Goal: Task Accomplishment & Management: Manage account settings

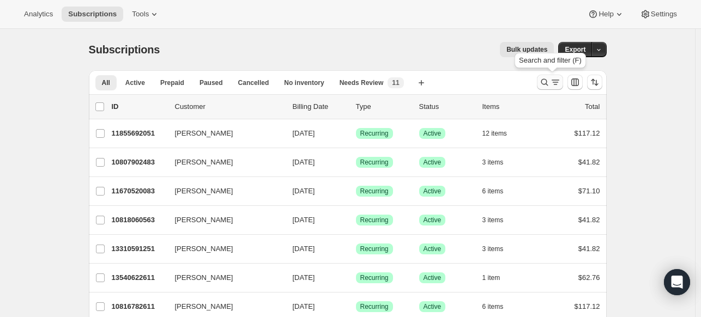
click at [550, 83] on icon "Search and filter results" at bounding box center [544, 82] width 11 height 11
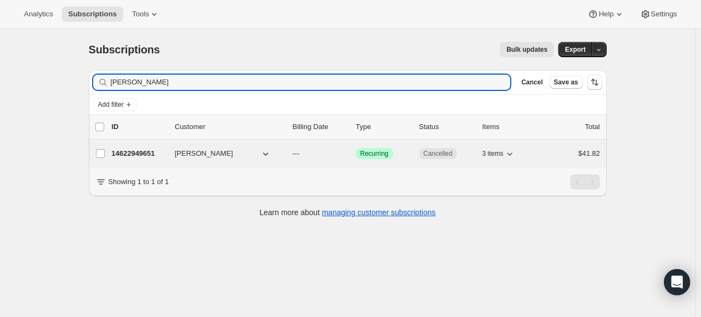
type input "[PERSON_NAME]"
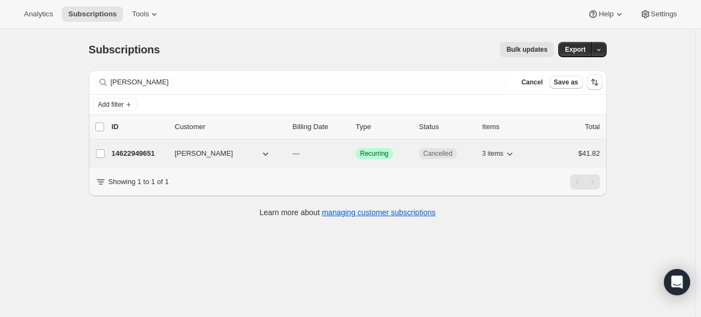
click at [149, 149] on p "14622949651" at bounding box center [139, 153] width 54 height 11
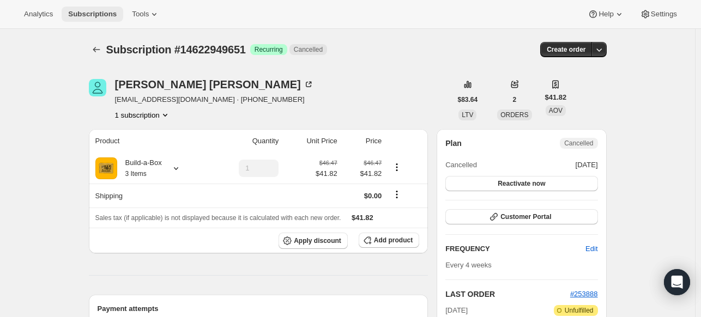
click at [93, 19] on button "Subscriptions" at bounding box center [93, 14] width 62 height 15
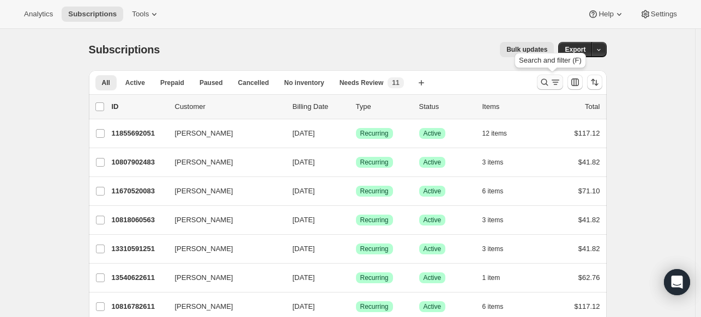
click at [540, 84] on icon "Search and filter results" at bounding box center [544, 82] width 11 height 11
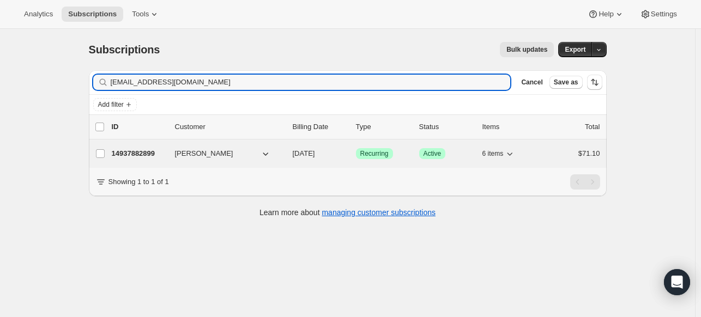
type input "[EMAIL_ADDRESS][DOMAIN_NAME]"
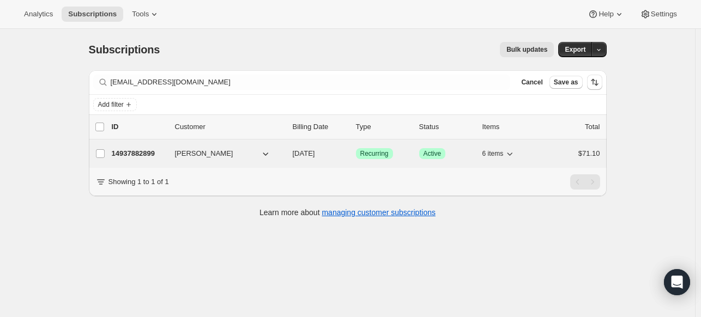
click at [155, 150] on p "14937882899" at bounding box center [139, 153] width 54 height 11
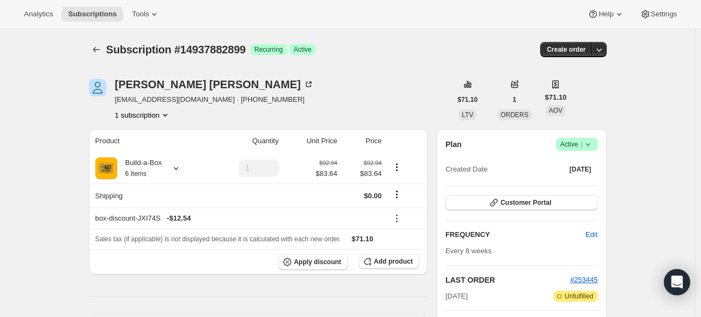
click at [591, 147] on icon at bounding box center [587, 144] width 11 height 11
click at [517, 160] on div "Plan Success Active | Created Date [DATE]" at bounding box center [521, 157] width 152 height 39
click at [521, 198] on span "Customer Portal" at bounding box center [525, 202] width 51 height 9
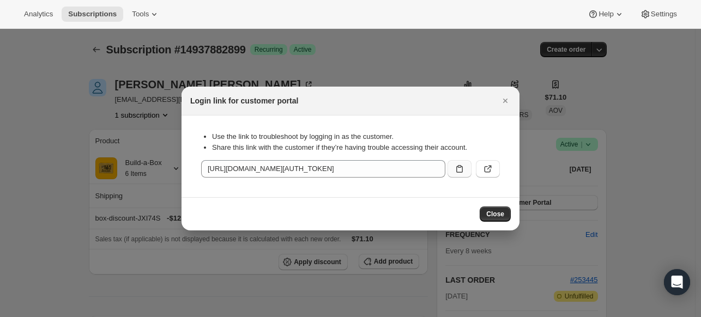
click at [461, 166] on icon ":rps:" at bounding box center [459, 168] width 11 height 11
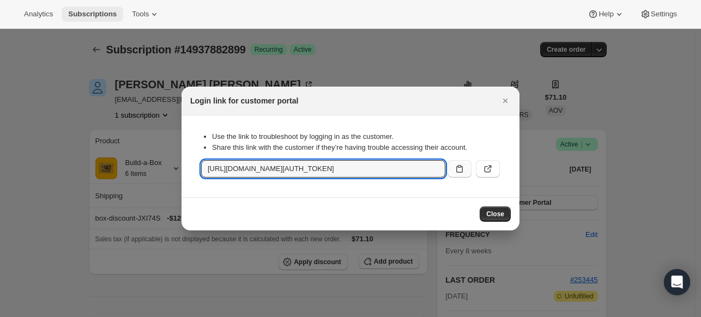
click at [84, 11] on span "Subscriptions" at bounding box center [92, 14] width 48 height 9
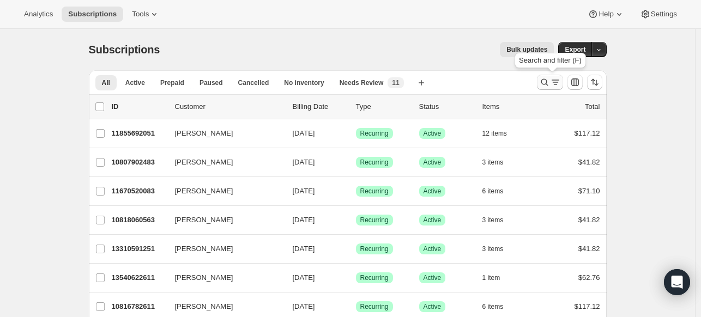
click at [550, 83] on icon "Search and filter results" at bounding box center [544, 82] width 11 height 11
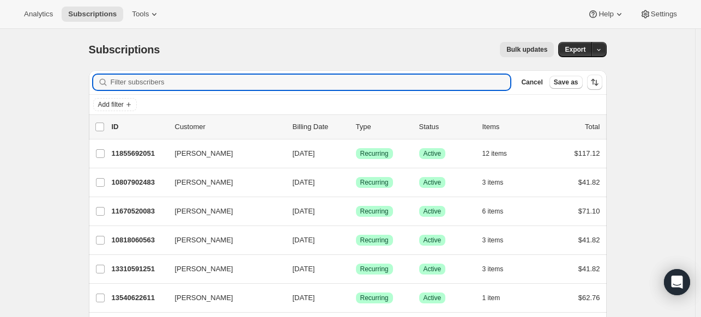
paste input "[EMAIL_ADDRESS][DOMAIN_NAME]"
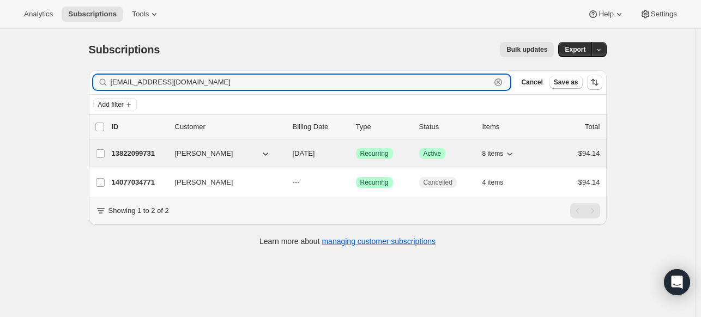
type input "[EMAIL_ADDRESS][DOMAIN_NAME]"
click at [140, 148] on p "13822099731" at bounding box center [139, 153] width 54 height 11
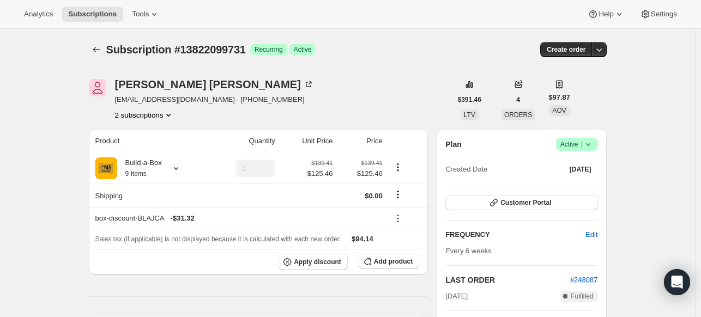
click at [593, 147] on icon at bounding box center [587, 144] width 11 height 11
click at [588, 163] on span "Pause subscription" at bounding box center [574, 165] width 60 height 8
click at [540, 198] on button "Customer Portal" at bounding box center [521, 203] width 152 height 15
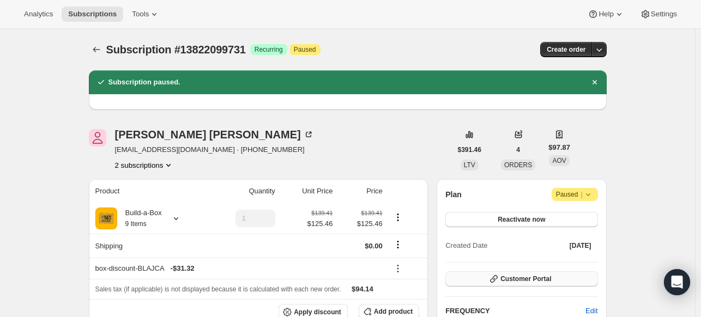
click at [499, 281] on icon "button" at bounding box center [493, 279] width 11 height 11
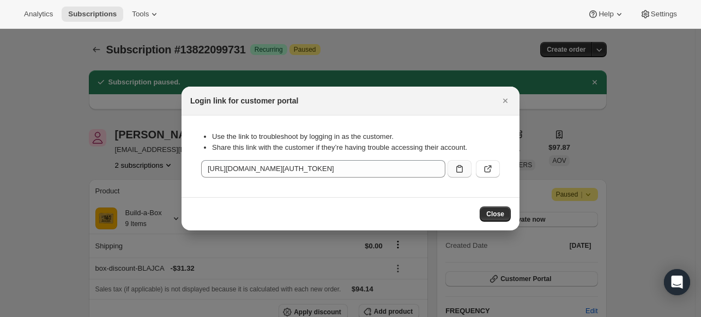
click at [459, 174] on icon ":r1c9:" at bounding box center [459, 168] width 11 height 11
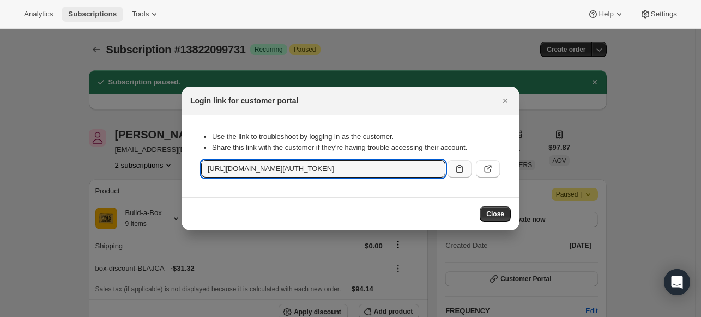
click at [80, 12] on span "Subscriptions" at bounding box center [92, 14] width 48 height 9
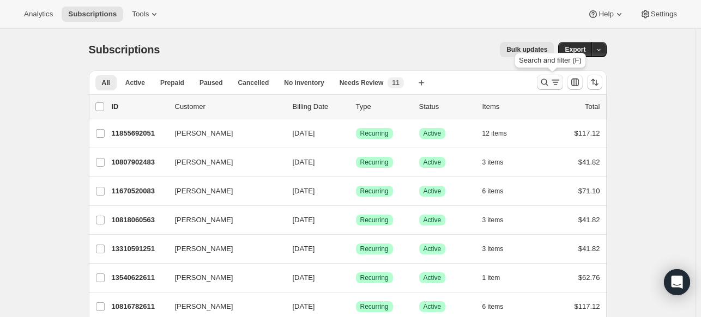
click at [550, 81] on icon "Search and filter results" at bounding box center [544, 82] width 11 height 11
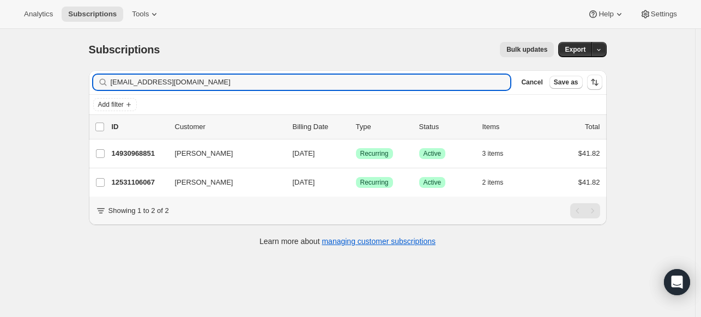
type input "[EMAIL_ADDRESS][DOMAIN_NAME]"
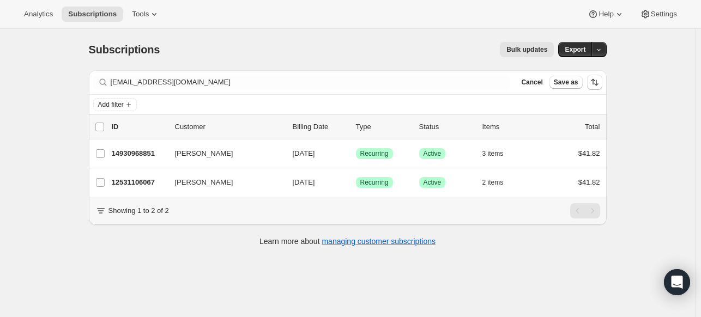
drag, startPoint x: 129, startPoint y: 156, endPoint x: 72, endPoint y: 168, distance: 57.9
click at [72, 168] on div "Subscriptions. This page is ready Subscriptions Bulk updates More actions Bulk …" at bounding box center [347, 187] width 695 height 317
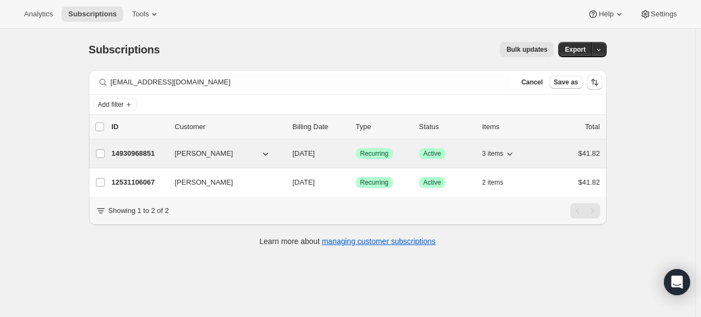
click at [119, 154] on p "14930968851" at bounding box center [139, 153] width 54 height 11
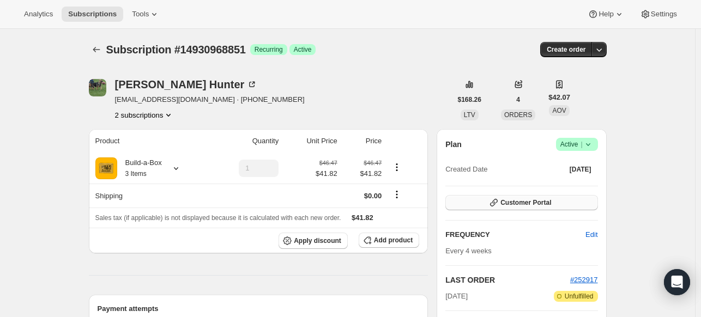
click at [525, 205] on span "Customer Portal" at bounding box center [525, 202] width 51 height 9
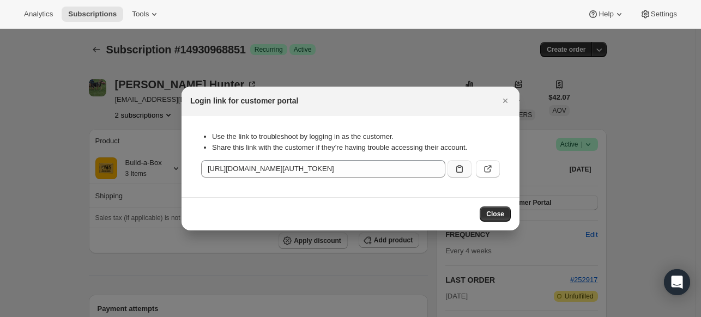
click at [467, 163] on button ":r1pa:" at bounding box center [459, 168] width 24 height 17
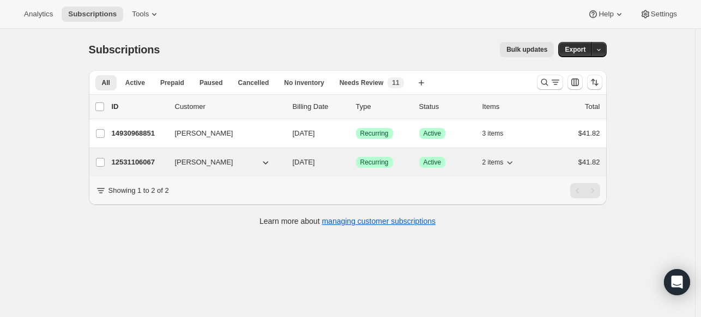
click at [129, 157] on p "12531106067" at bounding box center [139, 162] width 54 height 11
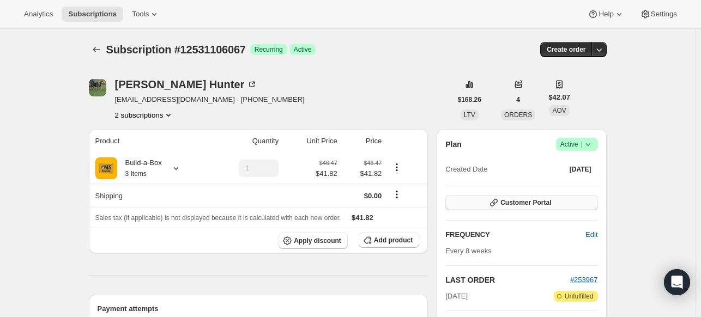
click at [538, 199] on span "Customer Portal" at bounding box center [525, 202] width 51 height 9
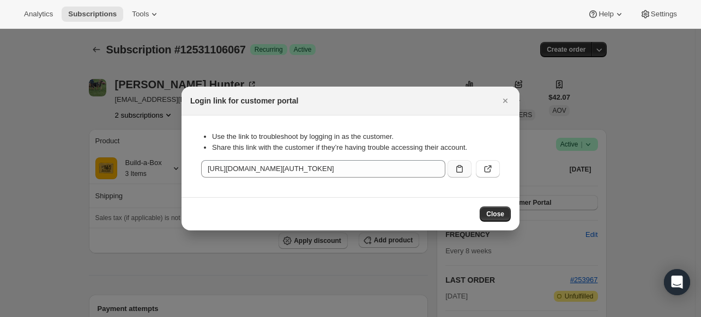
click at [460, 167] on icon ":r1u0:" at bounding box center [459, 169] width 7 height 8
click at [98, 15] on span "Subscriptions" at bounding box center [92, 14] width 48 height 9
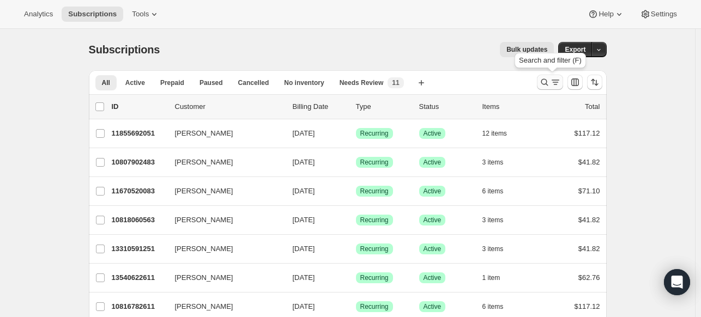
click at [550, 87] on icon "Search and filter results" at bounding box center [544, 82] width 11 height 11
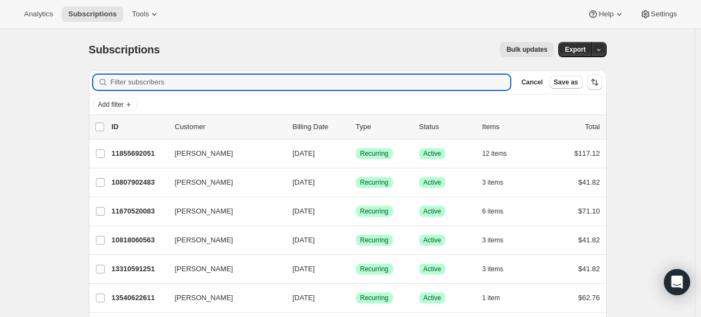
paste input "[EMAIL_ADDRESS][DOMAIN_NAME]"
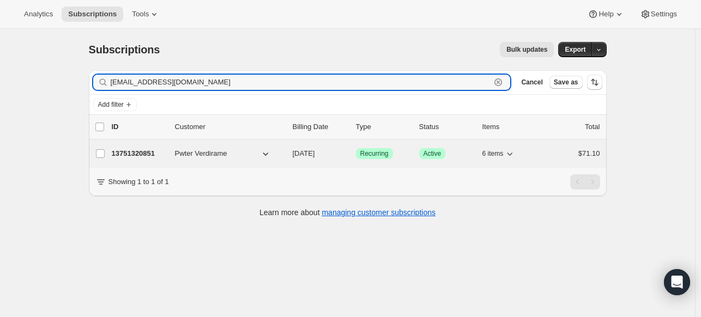
type input "[EMAIL_ADDRESS][DOMAIN_NAME]"
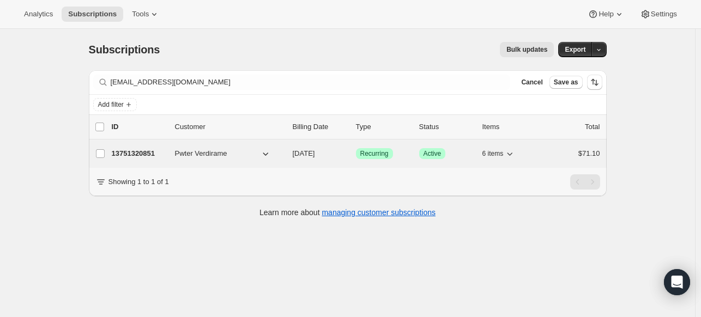
click at [136, 148] on p "13751320851" at bounding box center [139, 153] width 54 height 11
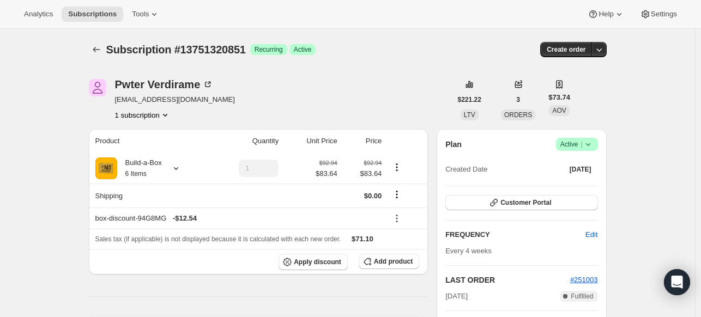
click at [588, 148] on icon at bounding box center [587, 144] width 11 height 11
click at [575, 189] on span "Cancel subscription" at bounding box center [575, 184] width 62 height 11
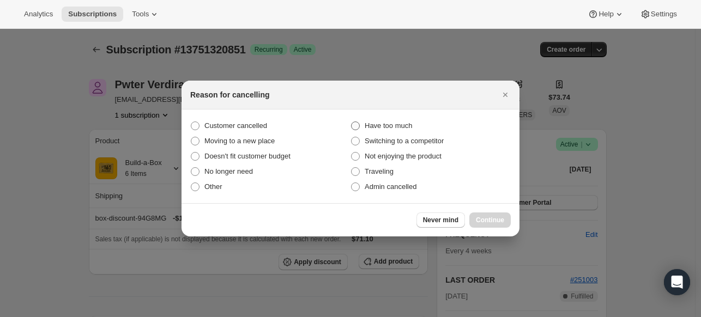
click at [377, 125] on span "Have too much" at bounding box center [387, 125] width 47 height 8
click at [351, 122] on input "Have too much" at bounding box center [351, 121] width 1 height 1
radio input "true"
click at [490, 223] on span "Continue" at bounding box center [490, 220] width 28 height 9
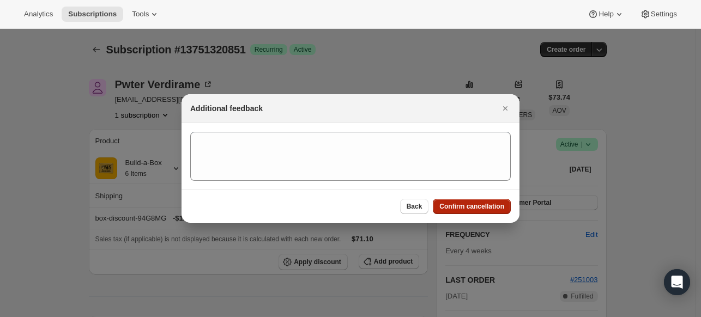
click at [491, 209] on span "Confirm cancellation" at bounding box center [471, 206] width 65 height 9
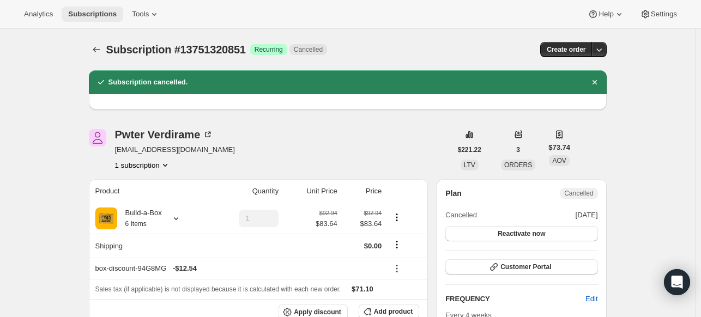
click at [106, 18] on button "Subscriptions" at bounding box center [93, 14] width 62 height 15
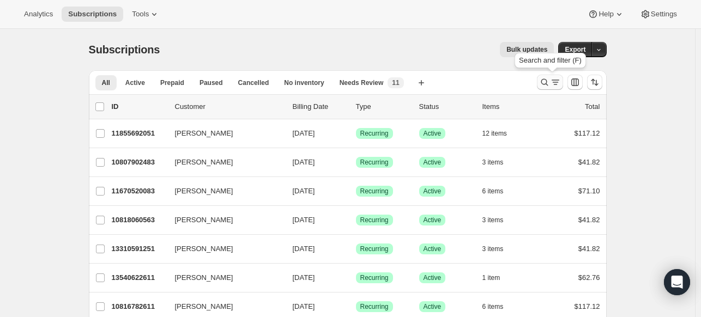
click at [548, 86] on icon "Search and filter results" at bounding box center [544, 82] width 11 height 11
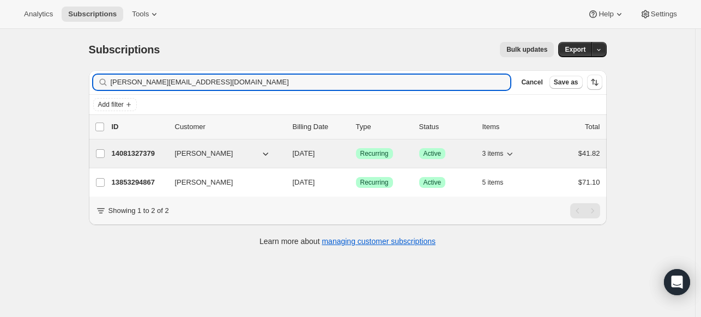
type input "[PERSON_NAME][EMAIL_ADDRESS][DOMAIN_NAME]"
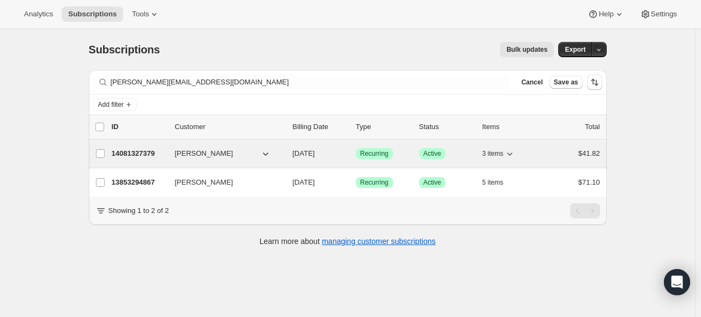
click at [138, 153] on p "14081327379" at bounding box center [139, 153] width 54 height 11
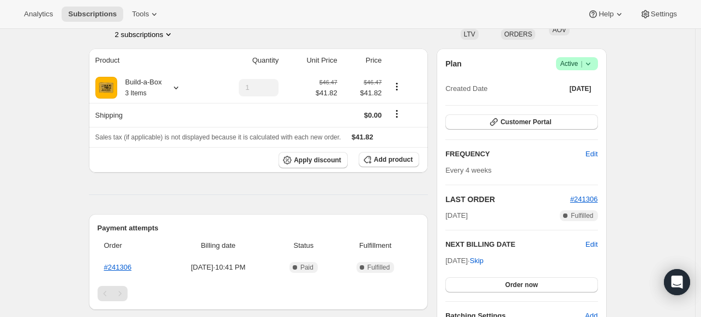
scroll to position [54, 0]
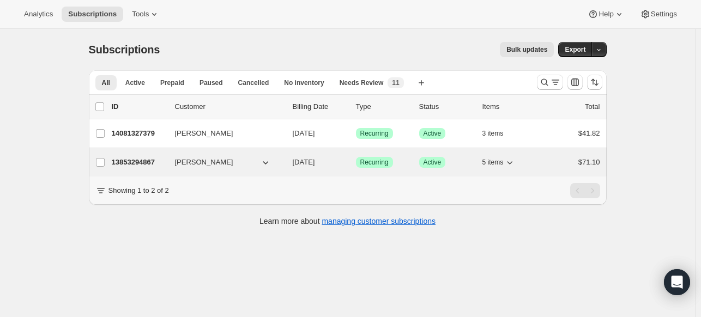
click at [119, 160] on p "13853294867" at bounding box center [139, 162] width 54 height 11
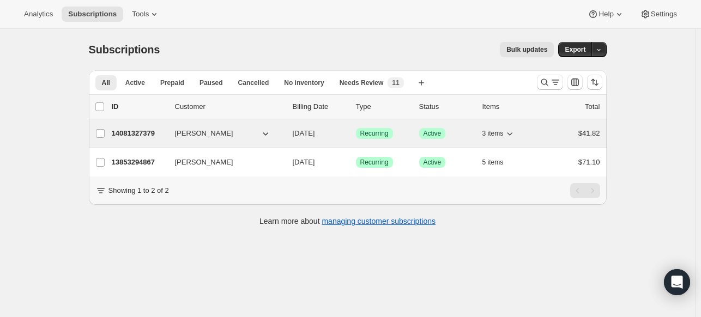
click at [115, 131] on p "14081327379" at bounding box center [139, 133] width 54 height 11
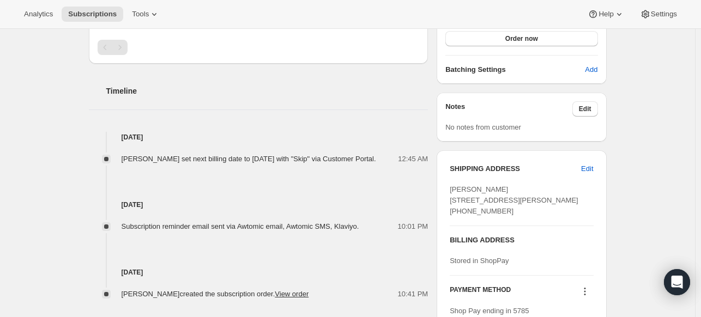
scroll to position [423, 0]
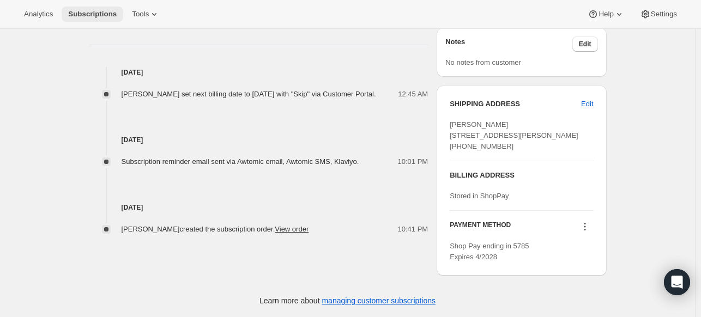
click at [83, 10] on span "Subscriptions" at bounding box center [92, 14] width 48 height 9
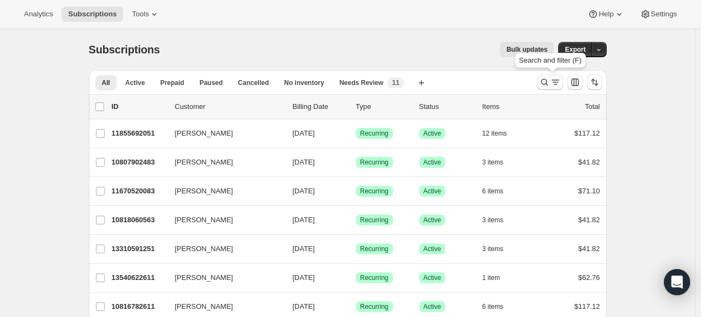
click at [543, 81] on icon "Search and filter results" at bounding box center [544, 82] width 11 height 11
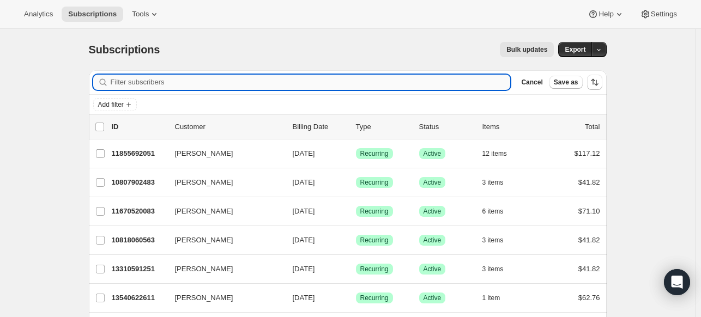
paste input "[EMAIL_ADDRESS][DOMAIN_NAME]"
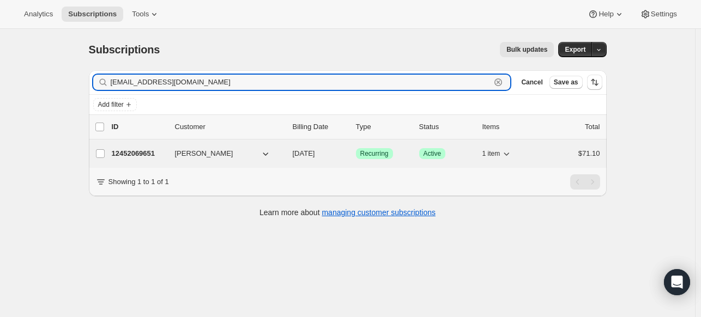
type input "[EMAIL_ADDRESS][DOMAIN_NAME]"
click at [141, 154] on p "12452069651" at bounding box center [139, 153] width 54 height 11
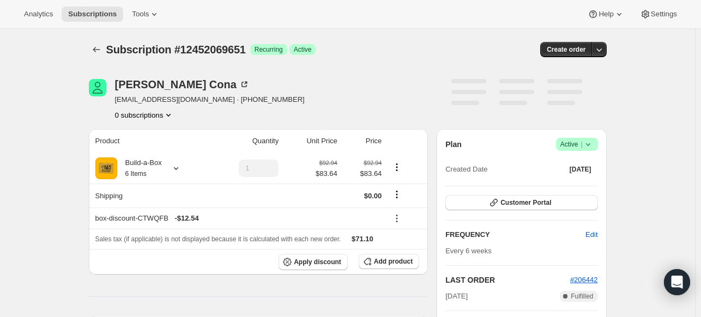
click at [591, 148] on icon at bounding box center [587, 144] width 11 height 11
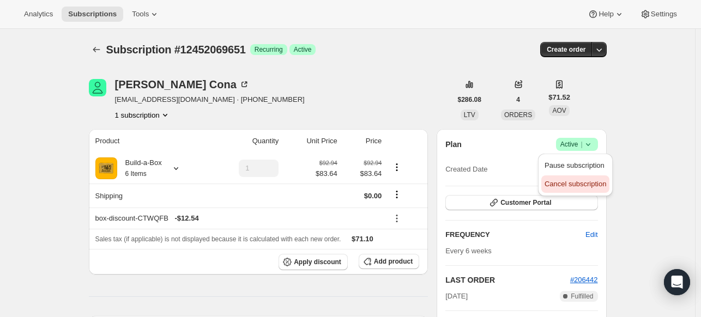
click at [567, 182] on span "Cancel subscription" at bounding box center [575, 184] width 62 height 8
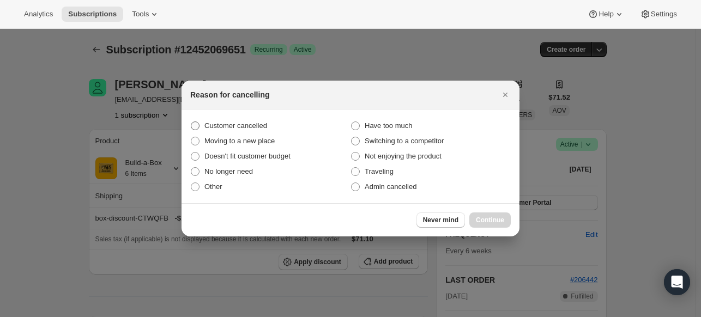
click at [252, 123] on span "Customer cancelled" at bounding box center [235, 125] width 63 height 8
click at [191, 122] on input "Customer cancelled" at bounding box center [191, 121] width 1 height 1
radio input "true"
click at [483, 215] on button "Continue" at bounding box center [489, 219] width 41 height 15
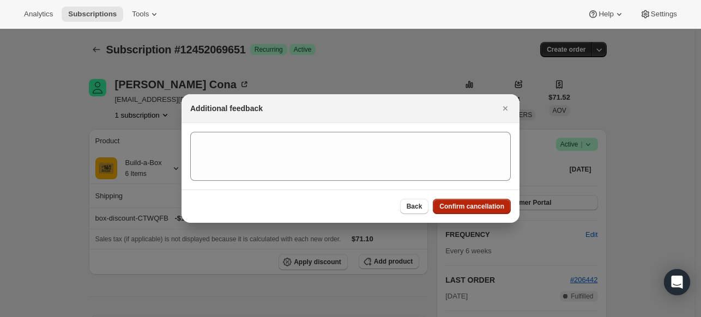
click at [484, 209] on span "Confirm cancellation" at bounding box center [471, 206] width 65 height 9
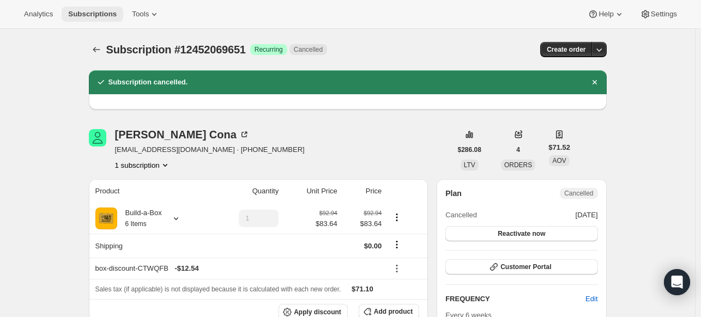
click at [92, 16] on span "Subscriptions" at bounding box center [92, 14] width 48 height 9
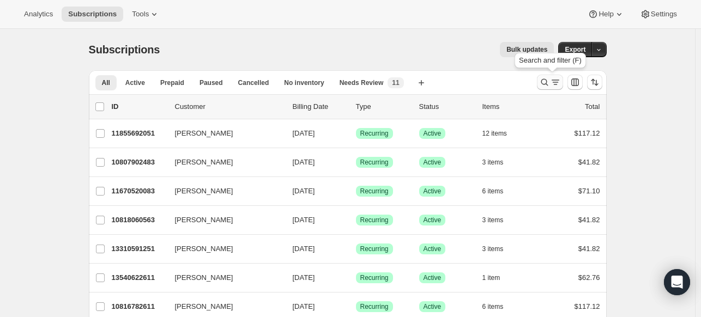
click at [549, 80] on icon "Search and filter results" at bounding box center [544, 82] width 11 height 11
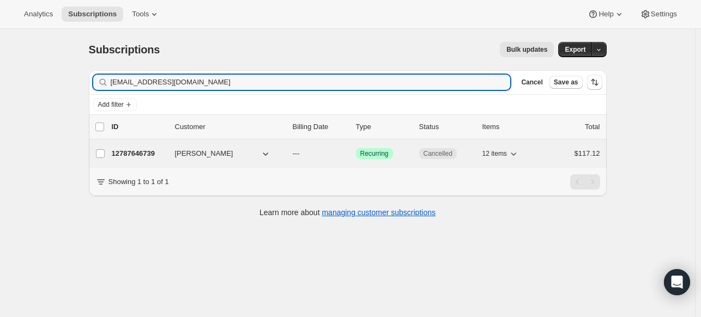
type input "[EMAIL_ADDRESS][DOMAIN_NAME]"
click at [135, 152] on p "12787646739" at bounding box center [139, 153] width 54 height 11
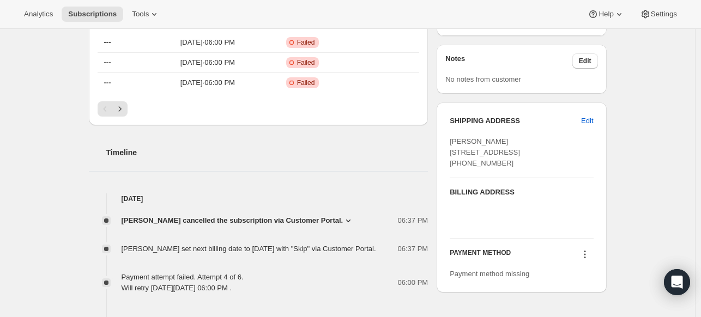
scroll to position [436, 0]
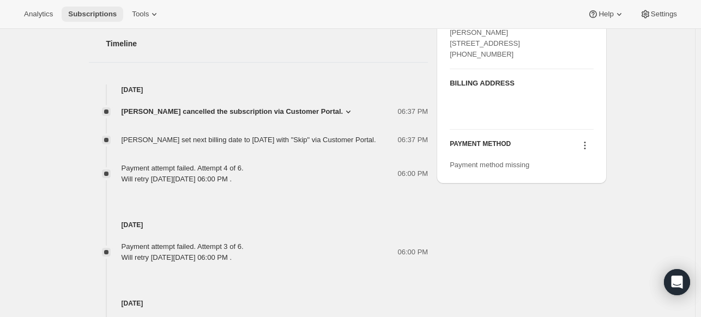
click at [111, 16] on span "Subscriptions" at bounding box center [92, 14] width 48 height 9
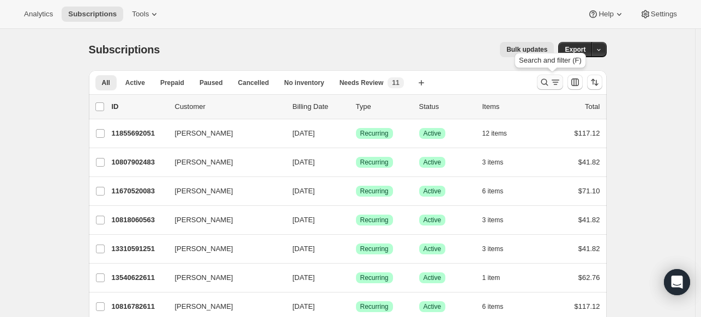
click at [551, 83] on icon "Search and filter results" at bounding box center [555, 82] width 11 height 11
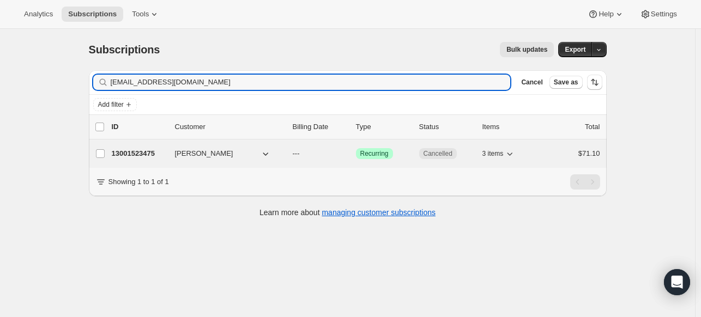
type input "[EMAIL_ADDRESS][DOMAIN_NAME]"
click at [137, 154] on p "13001523475" at bounding box center [139, 153] width 54 height 11
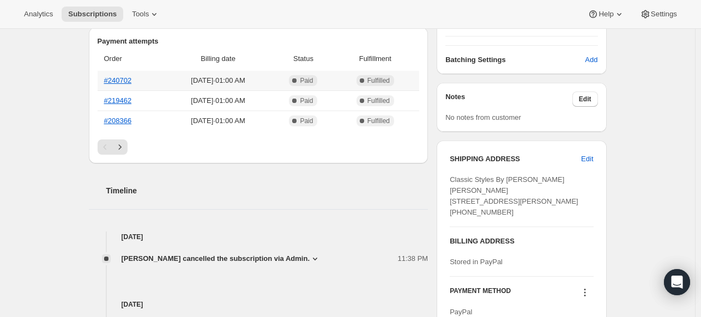
scroll to position [381, 0]
